Goal: Check status

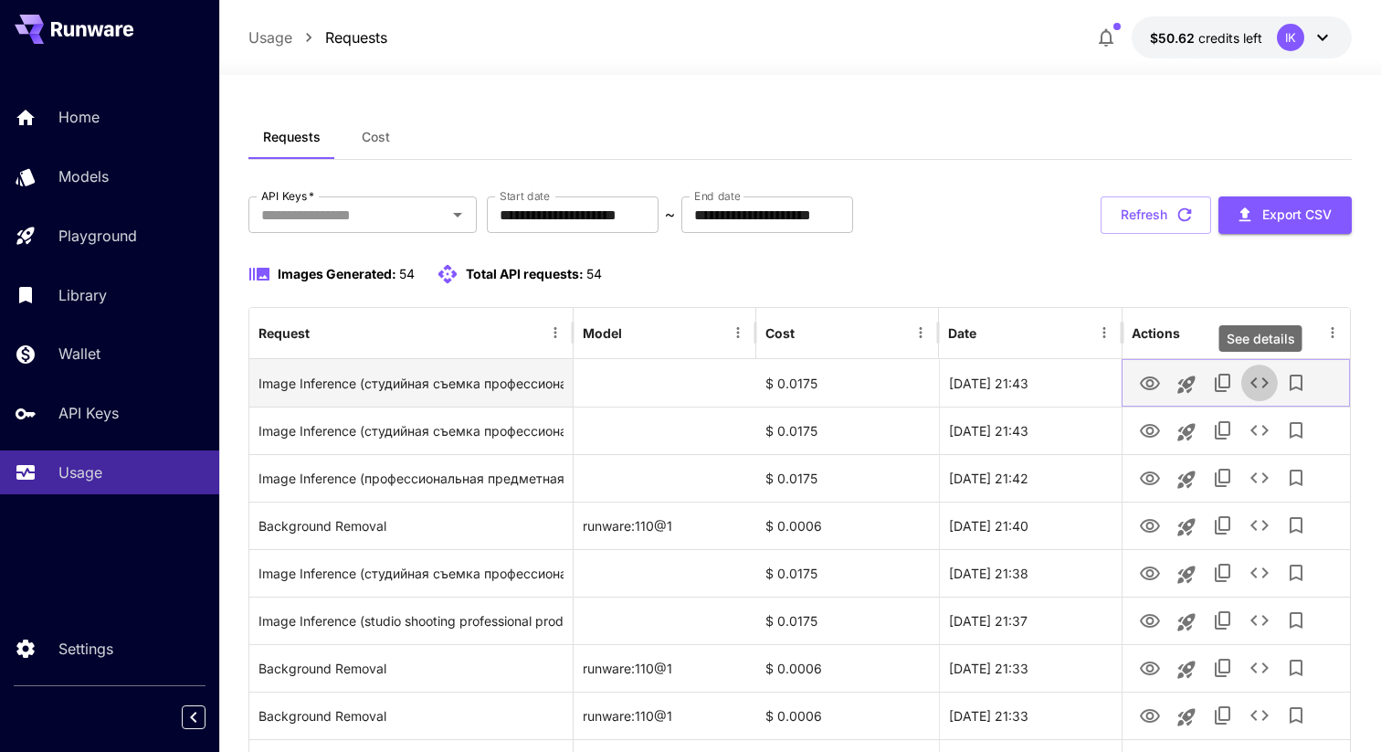
click at [1265, 384] on icon "See details" at bounding box center [1259, 382] width 18 height 11
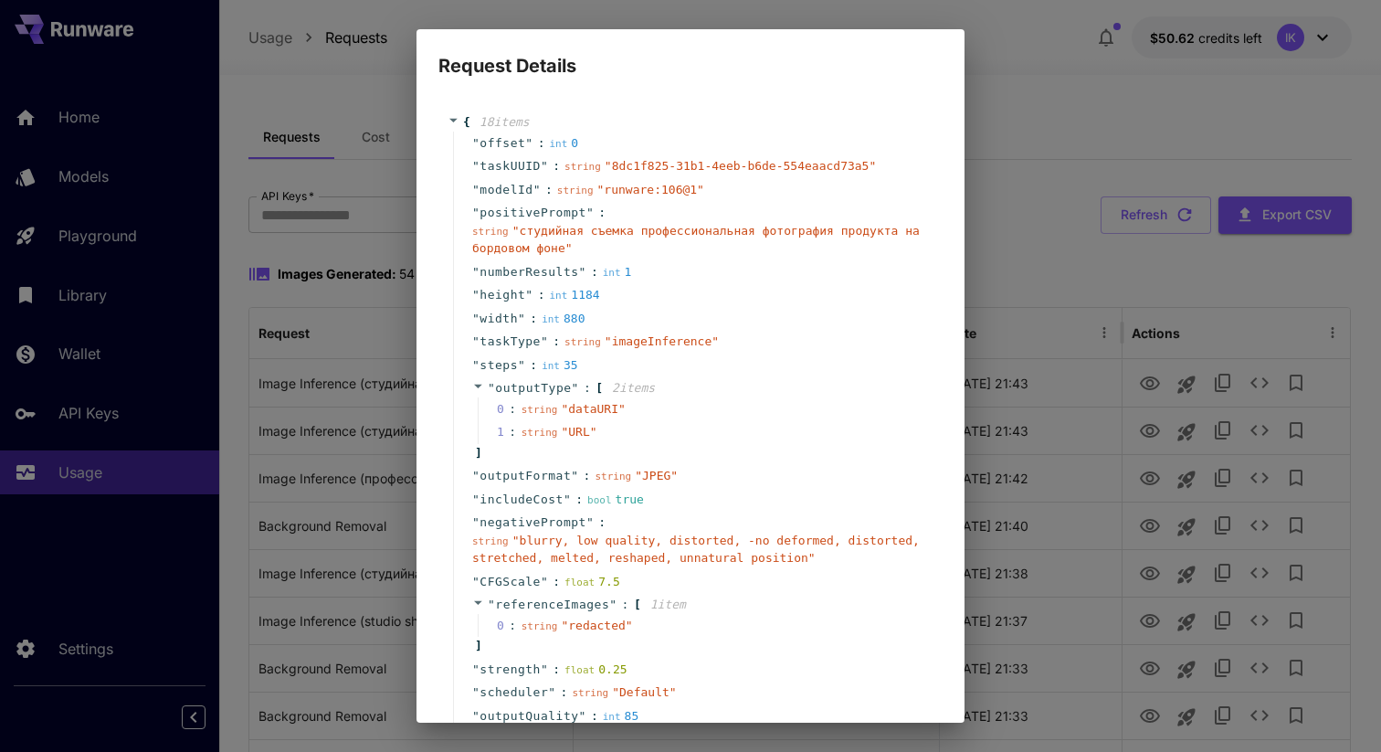
click at [975, 226] on div "Request Details { 18 item s " offset " : int 0 " taskUUID " : string " 8dc1f825…" at bounding box center [690, 376] width 1381 height 752
click at [1001, 133] on div "Request Details { 18 item s " offset " : int 0 " taskUUID " : string " 8dc1f825…" at bounding box center [690, 376] width 1381 height 752
